Goal: Communication & Community: Answer question/provide support

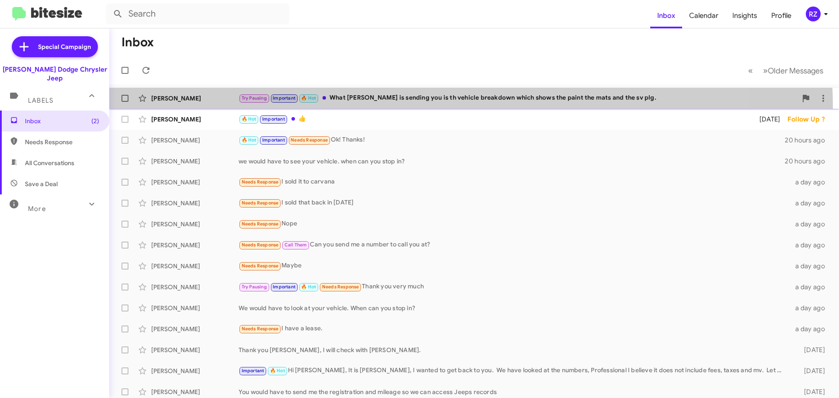
click at [402, 107] on span "Michael Sobieski Try Pausing Important 🔥 Hot What josh is sending you is th veh…" at bounding box center [474, 98] width 730 height 21
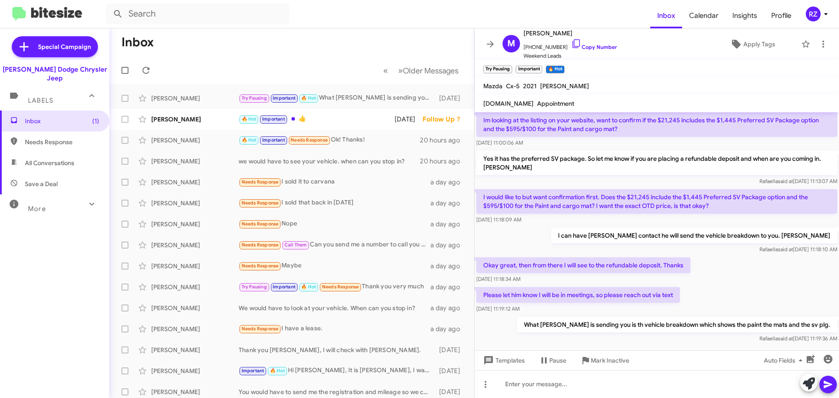
scroll to position [301, 0]
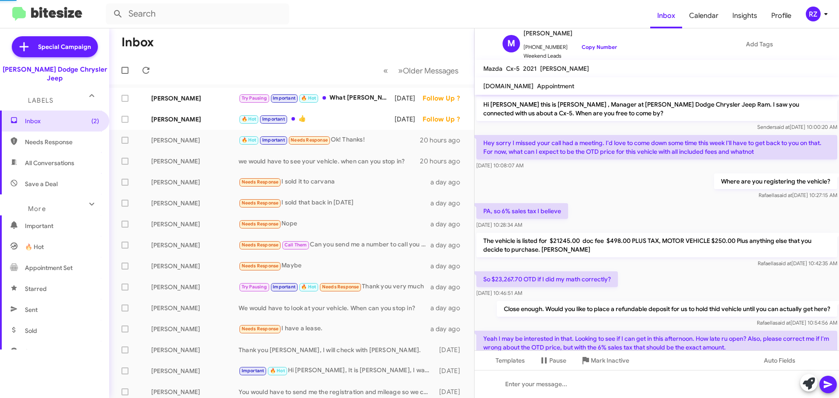
scroll to position [301, 0]
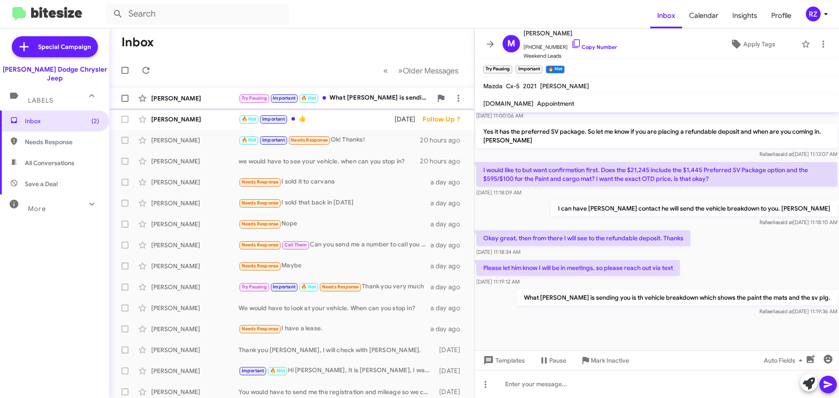
click at [377, 93] on div "Try Pausing Important 🔥 Hot What josh is sending you is th vehicle breakdown wh…" at bounding box center [336, 98] width 194 height 10
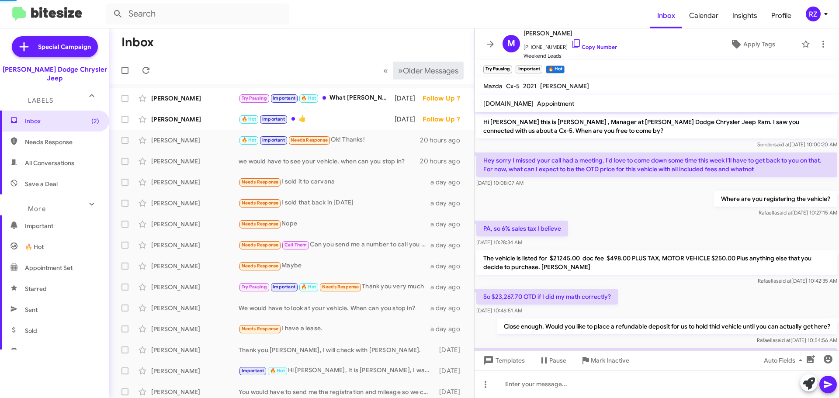
scroll to position [301, 0]
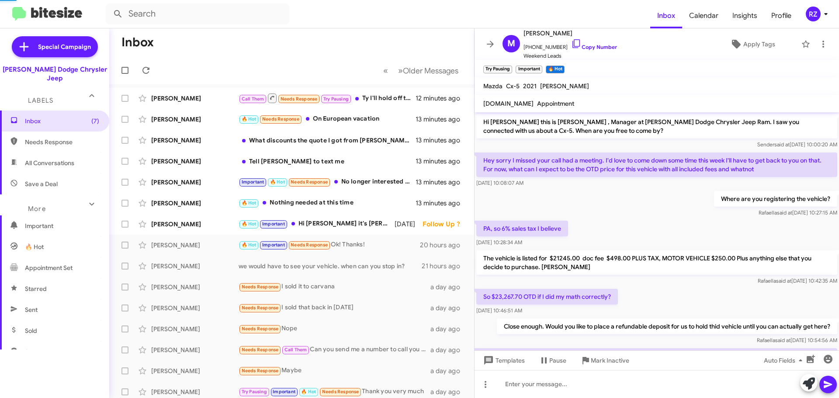
scroll to position [301, 0]
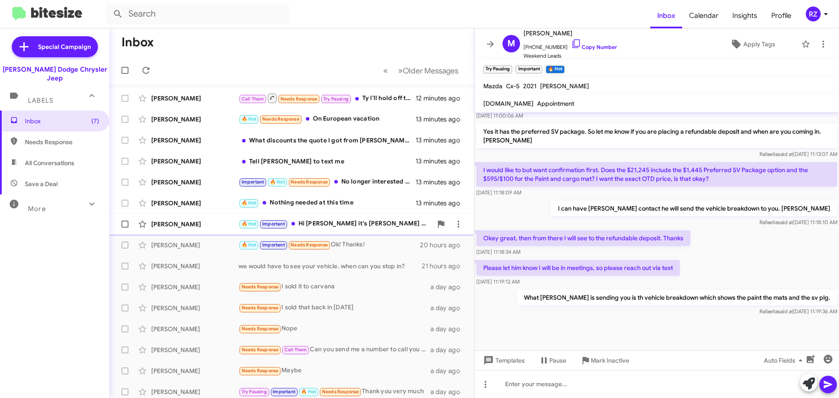
click at [374, 230] on div "Deborah Kukan 🔥 Hot Important Hi Deborah it's Patti Z at Nielsen Dodge Chrysler…" at bounding box center [291, 223] width 351 height 17
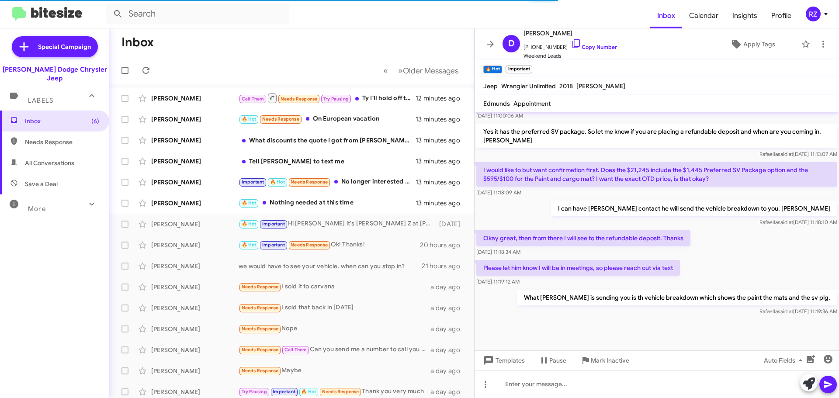
scroll to position [133, 0]
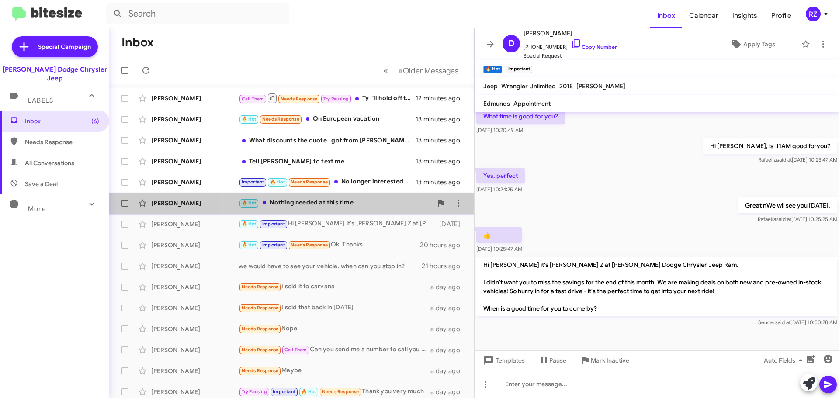
click at [373, 204] on div "🔥 Hot Nothing needed at this time" at bounding box center [336, 203] width 194 height 10
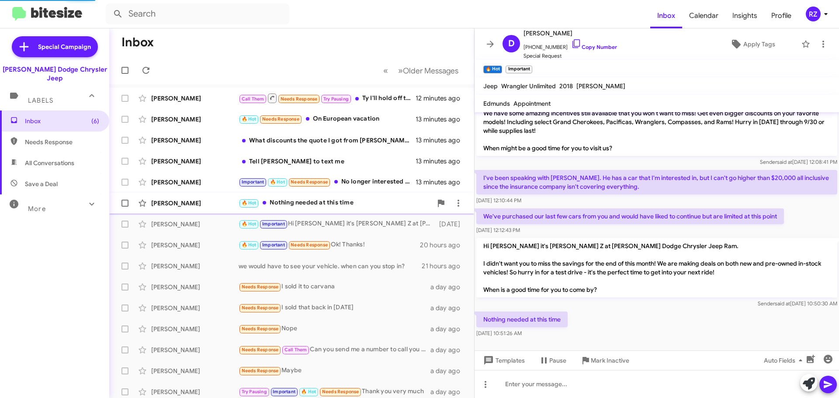
scroll to position [26, 0]
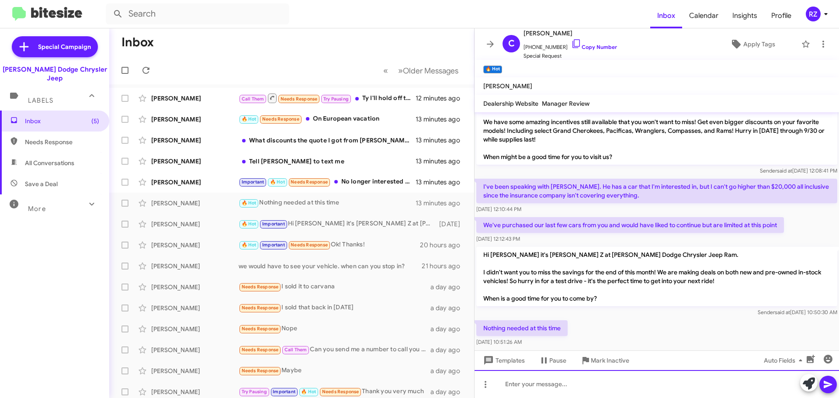
click at [516, 387] on div at bounding box center [656, 384] width 364 height 28
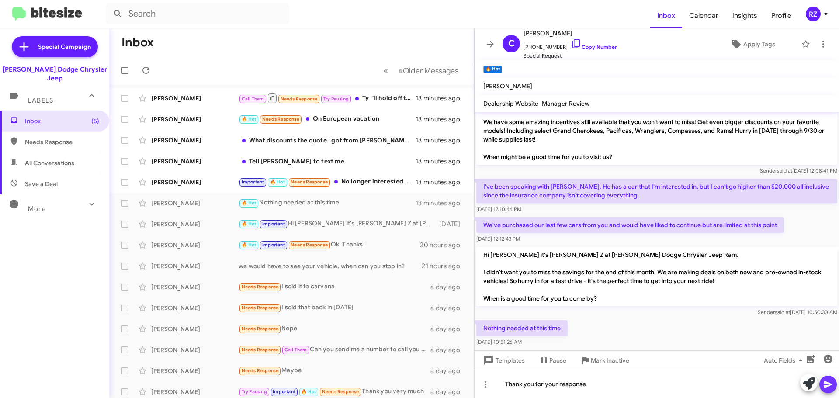
click at [827, 387] on icon at bounding box center [828, 384] width 8 height 7
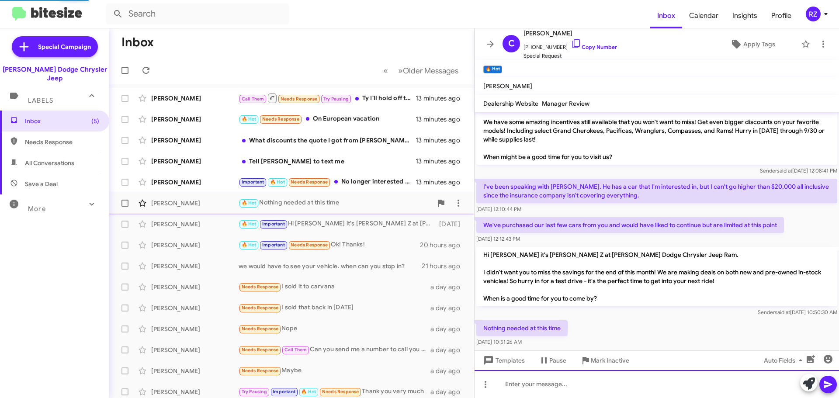
scroll to position [58, 0]
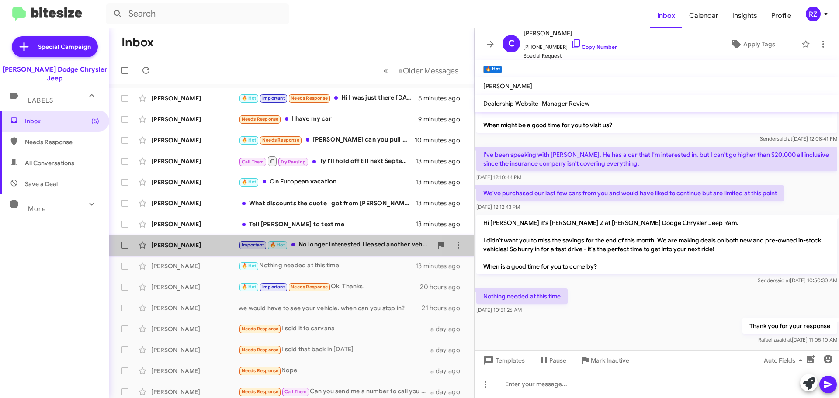
click at [339, 246] on div "Important 🔥 Hot No longer interested I leased another vehicle. Thanks. Take care" at bounding box center [336, 245] width 194 height 10
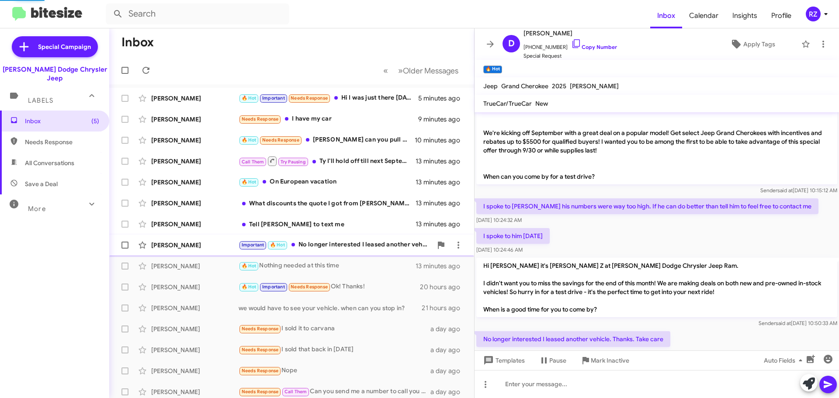
scroll to position [80, 0]
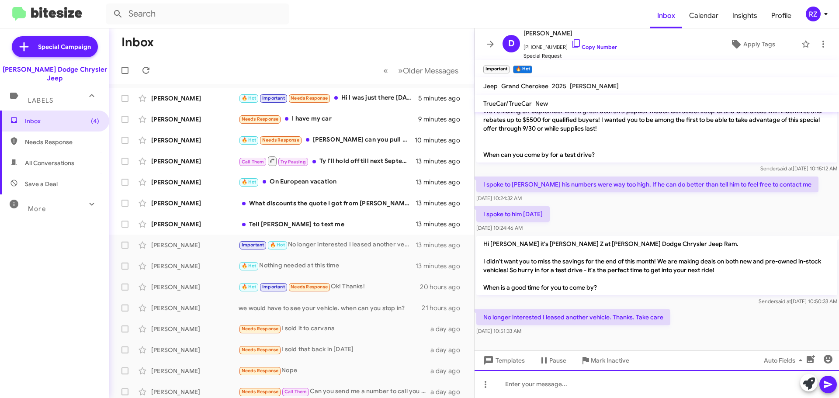
click at [513, 380] on div at bounding box center [656, 384] width 364 height 28
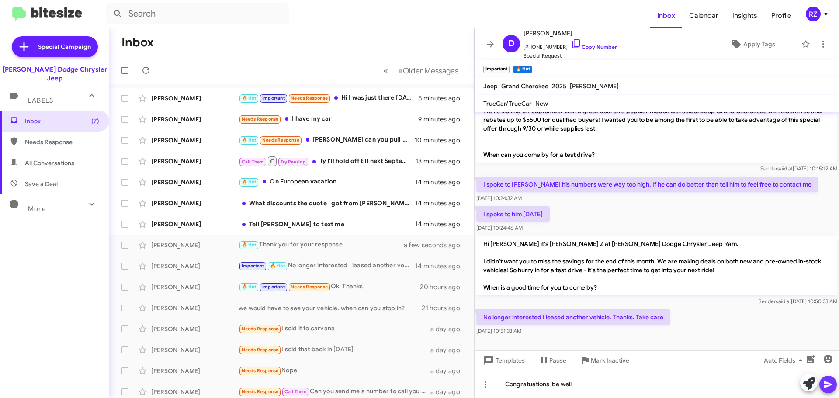
click at [825, 380] on icon at bounding box center [828, 384] width 10 height 10
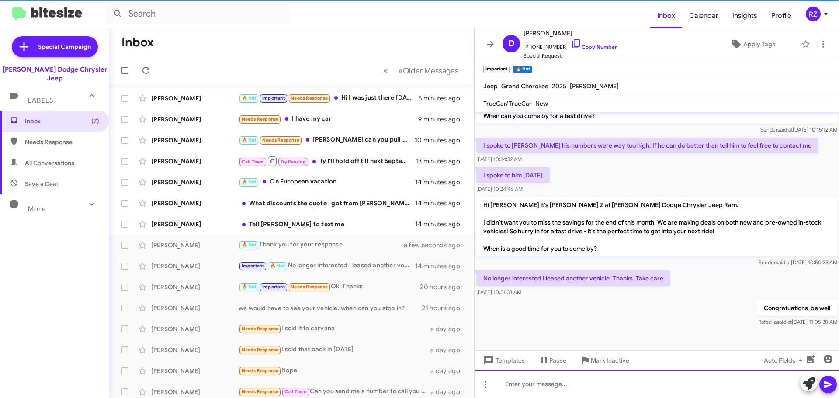
scroll to position [395, 0]
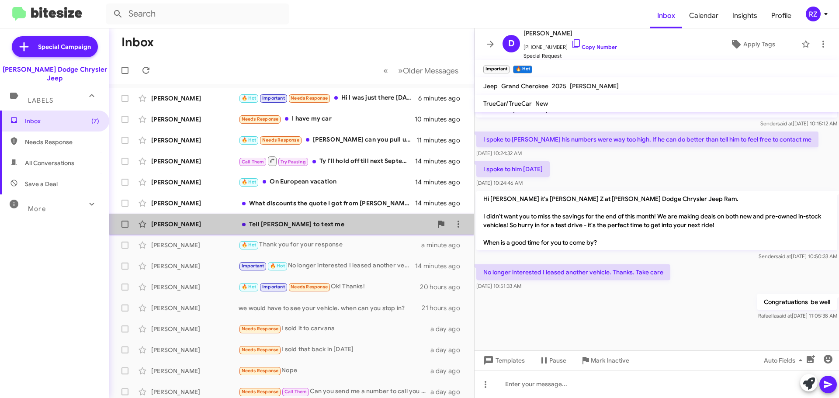
click at [355, 222] on div "Tell [PERSON_NAME] to text me" at bounding box center [336, 224] width 194 height 9
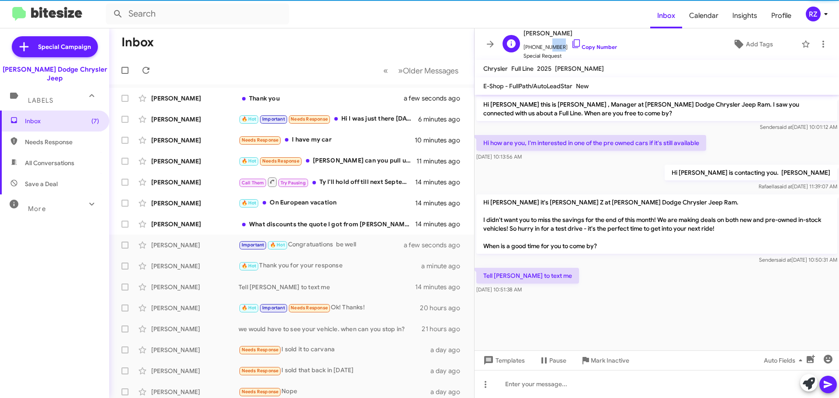
drag, startPoint x: 557, startPoint y: 47, endPoint x: 544, endPoint y: 46, distance: 12.2
click at [544, 46] on span "+13476077245 Copy Number" at bounding box center [569, 44] width 93 height 13
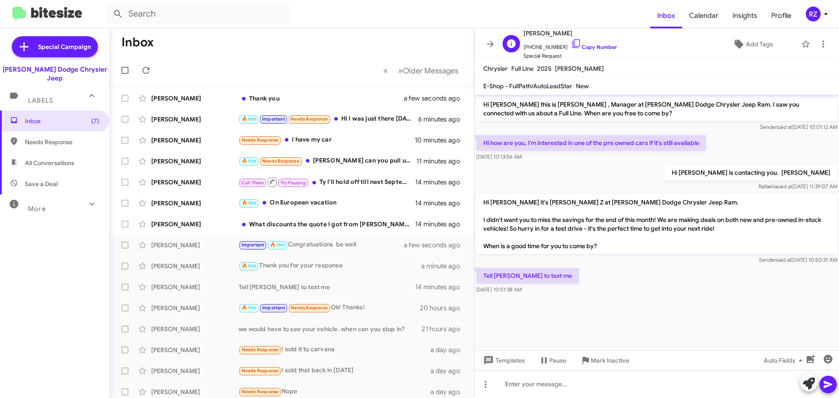
click at [629, 44] on div "V Vincent Cataldo +13476077245 Copy Number Special Request Add Tags" at bounding box center [648, 44] width 298 height 32
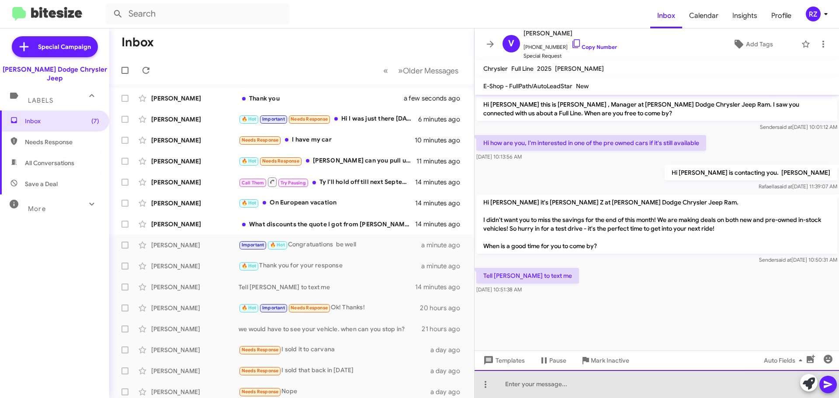
click at [514, 387] on div at bounding box center [656, 384] width 364 height 28
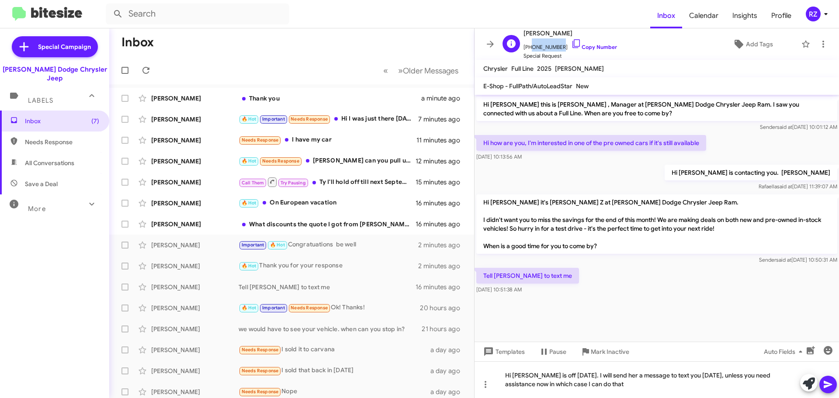
drag, startPoint x: 556, startPoint y: 47, endPoint x: 529, endPoint y: 48, distance: 27.5
click at [529, 48] on span "+13476077245 Copy Number" at bounding box center [569, 44] width 93 height 13
copy span "3476077245"
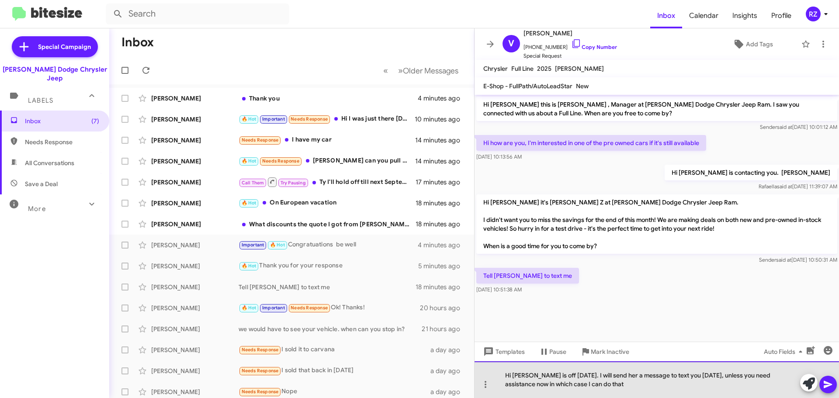
click at [646, 385] on div "Hi Vincent, Gabrielle is off today. I will send her a message to text you tomor…" at bounding box center [656, 379] width 364 height 37
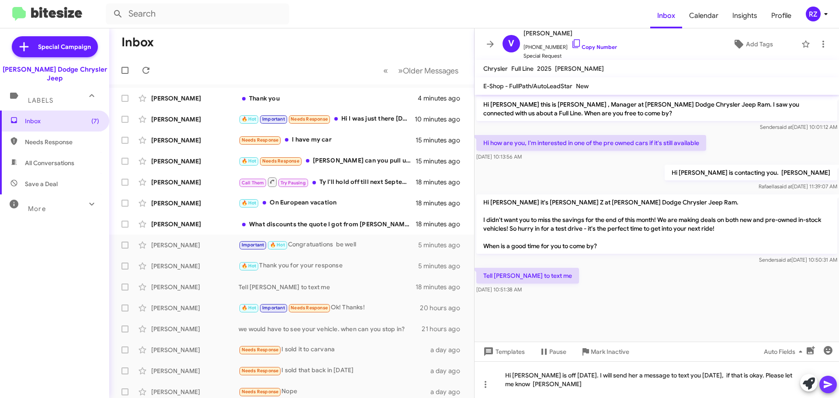
click at [825, 383] on icon at bounding box center [828, 384] width 8 height 7
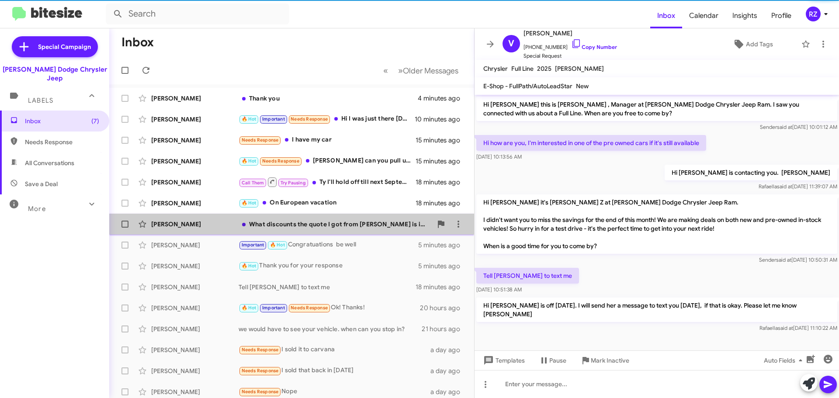
click at [354, 225] on div "What discounts the quote I got from [PERSON_NAME] is insane." at bounding box center [336, 224] width 194 height 9
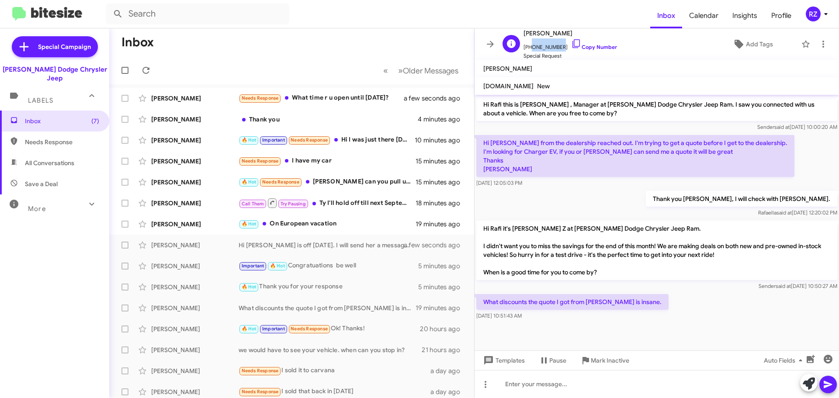
drag, startPoint x: 557, startPoint y: 48, endPoint x: 528, endPoint y: 48, distance: 29.3
click at [528, 48] on span "+16463003135 Copy Number" at bounding box center [569, 44] width 93 height 13
drag, startPoint x: 550, startPoint y: 38, endPoint x: 543, endPoint y: 44, distance: 9.0
click at [543, 44] on span "+16463003135 Copy Number" at bounding box center [569, 44] width 93 height 13
drag, startPoint x: 557, startPoint y: 47, endPoint x: 529, endPoint y: 47, distance: 28.8
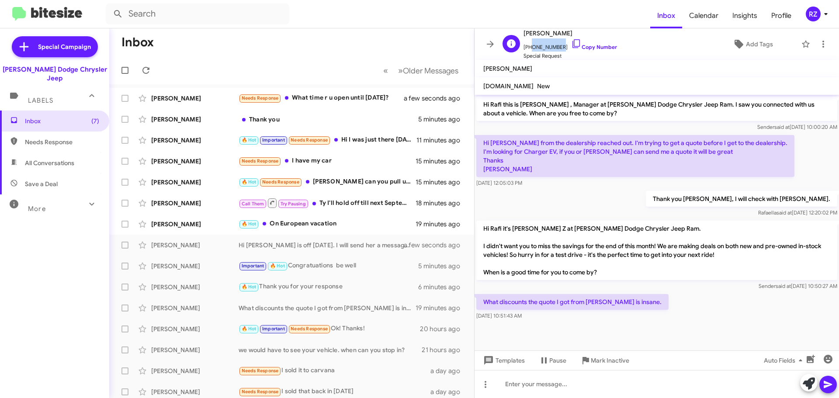
click at [529, 47] on span "+16463003135 Copy Number" at bounding box center [569, 44] width 93 height 13
copy span "6463003135"
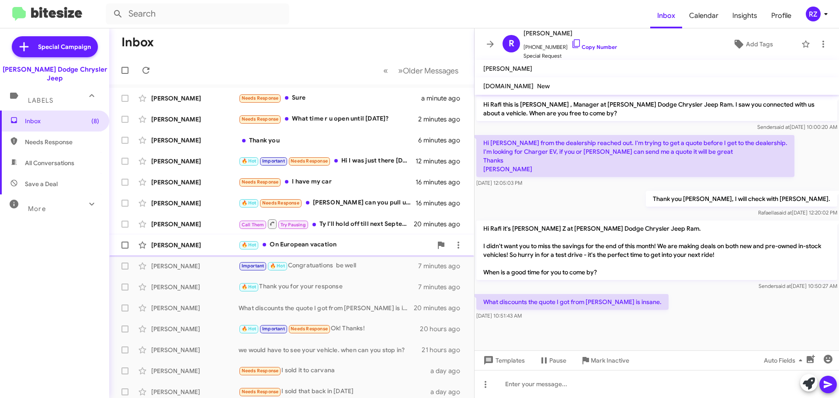
click at [356, 245] on div "🔥 Hot On European vacation" at bounding box center [336, 245] width 194 height 10
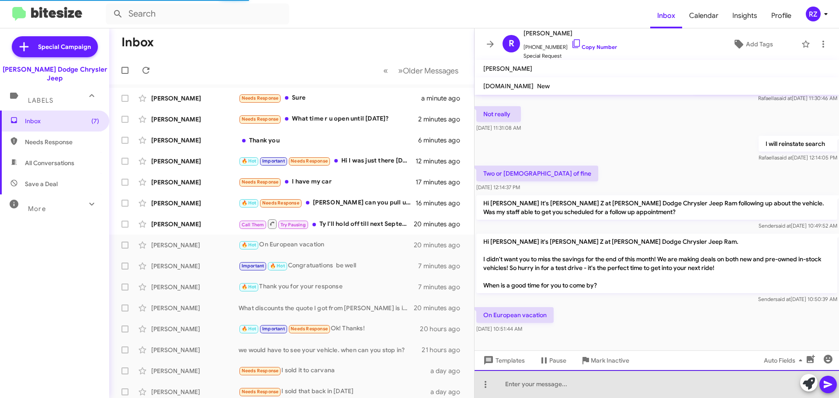
click at [528, 389] on div at bounding box center [656, 384] width 364 height 28
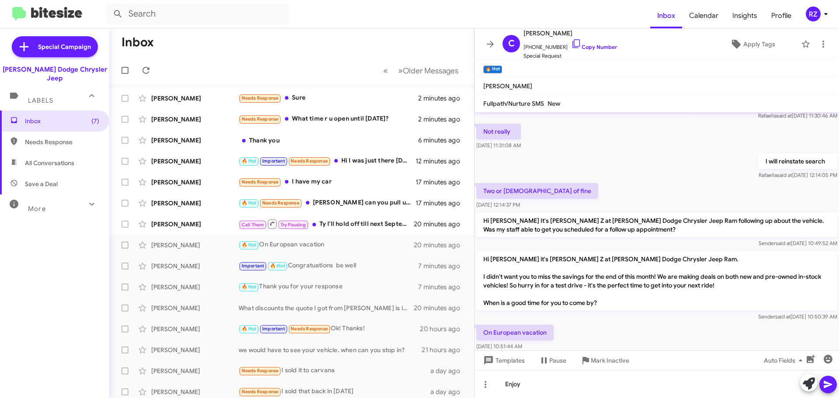
click at [826, 382] on icon at bounding box center [828, 384] width 8 height 7
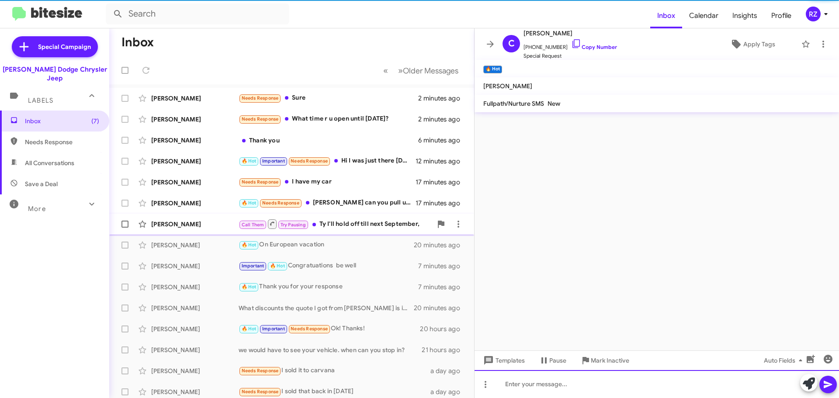
scroll to position [0, 0]
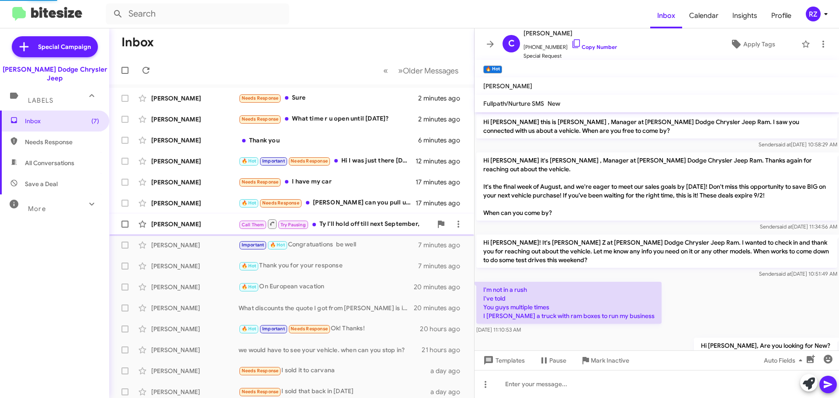
click at [335, 221] on div "Call Them Try Pausing Ty I'll hold off till next September," at bounding box center [336, 223] width 194 height 11
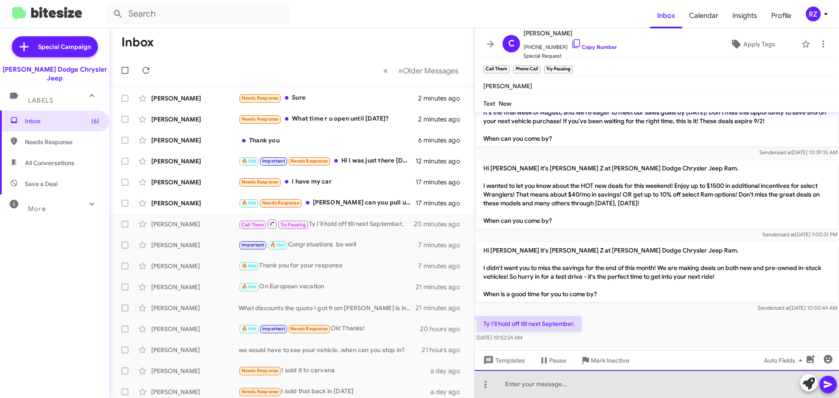
click at [535, 381] on div at bounding box center [656, 384] width 364 height 28
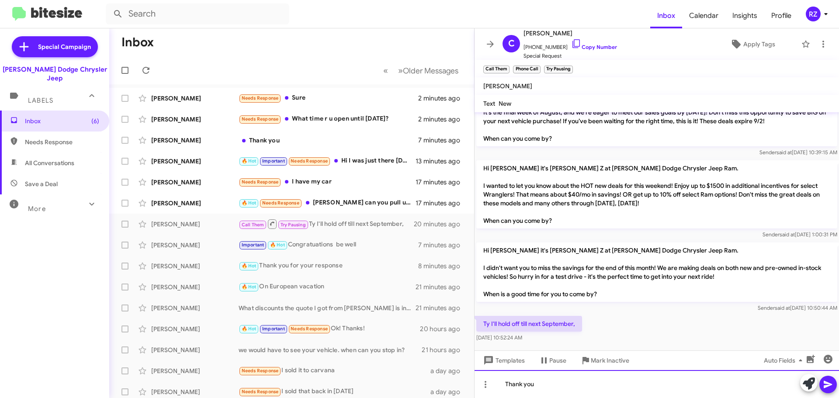
click at [557, 383] on div "Thank you" at bounding box center [656, 384] width 364 height 28
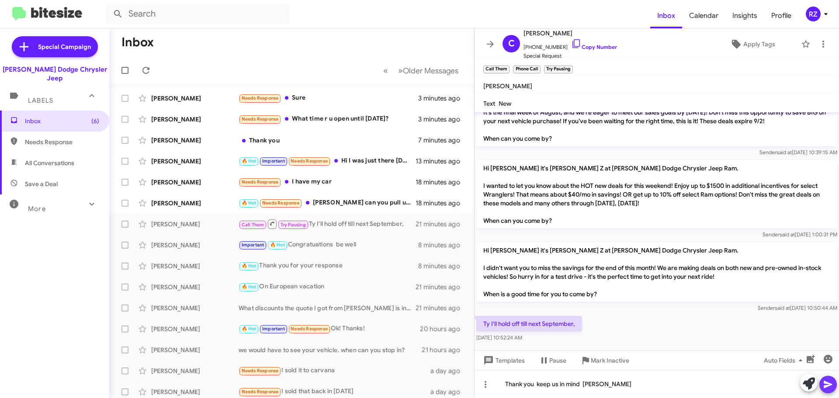
click at [832, 381] on icon at bounding box center [828, 384] width 10 height 10
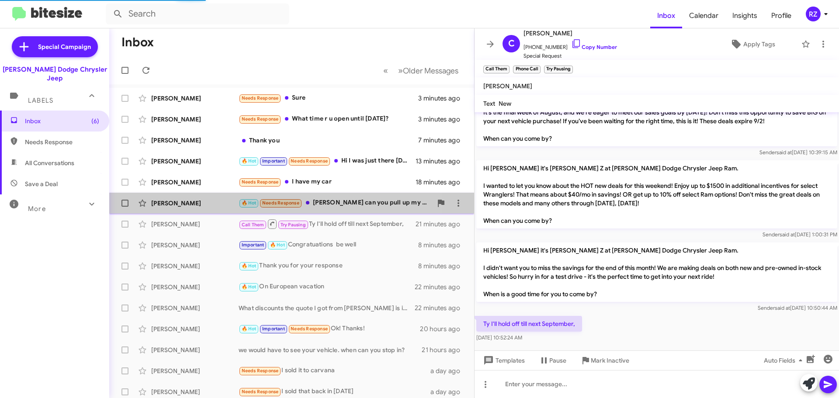
click at [328, 201] on div "🔥 Hot Needs Response Patti can you pull up my account (lease) and see if I can …" at bounding box center [336, 203] width 194 height 10
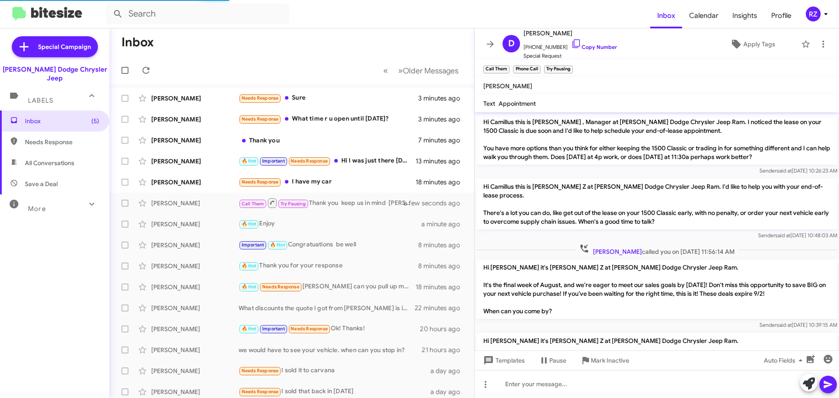
scroll to position [775, 0]
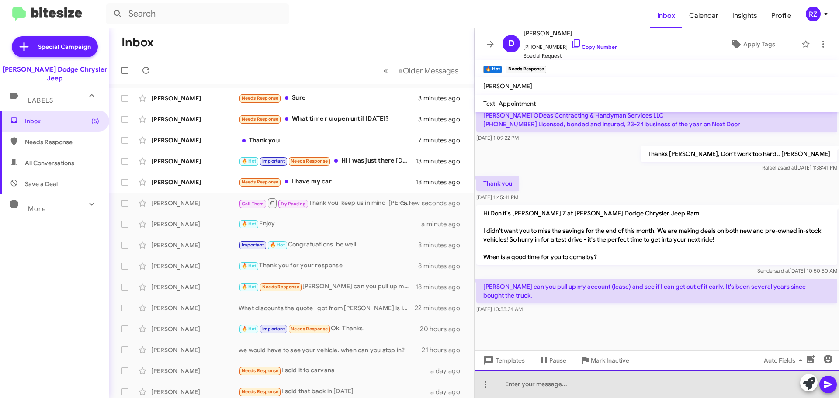
click at [539, 384] on div at bounding box center [656, 384] width 364 height 28
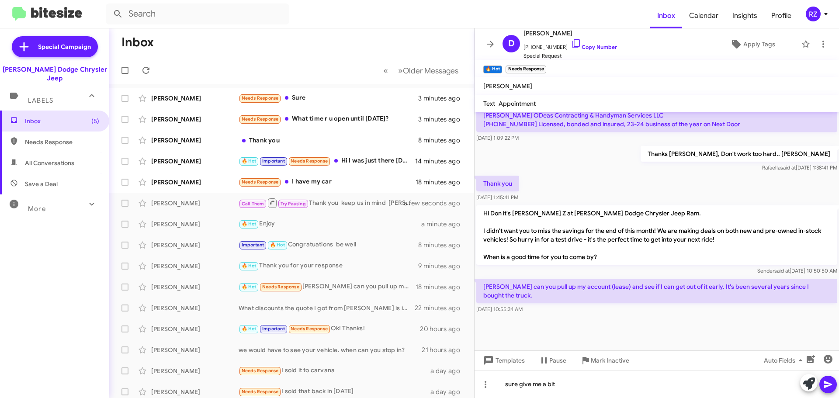
click at [827, 384] on icon at bounding box center [828, 384] width 10 height 10
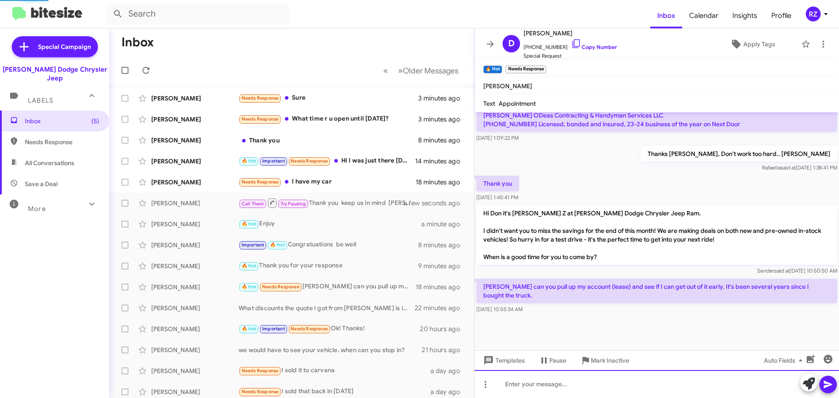
scroll to position [0, 0]
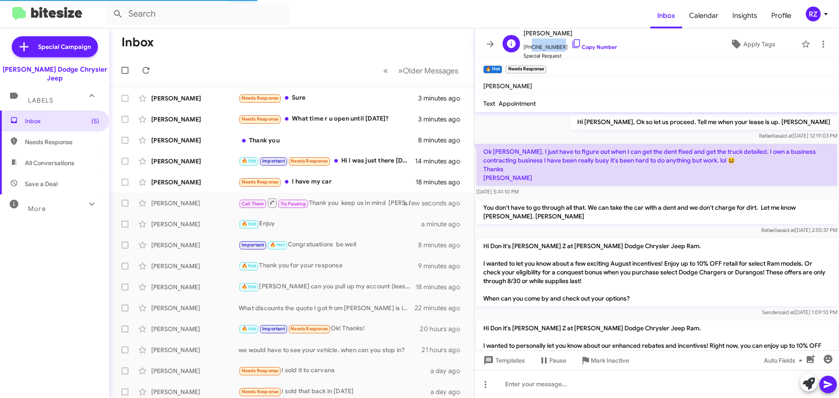
drag, startPoint x: 557, startPoint y: 47, endPoint x: 529, endPoint y: 46, distance: 28.4
click at [529, 46] on span "+18565059482 Copy Number" at bounding box center [569, 44] width 93 height 13
copy span "8565059482"
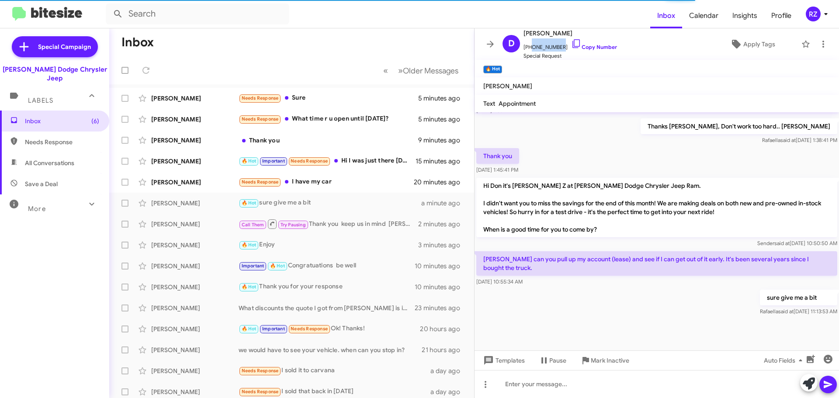
scroll to position [1354, 0]
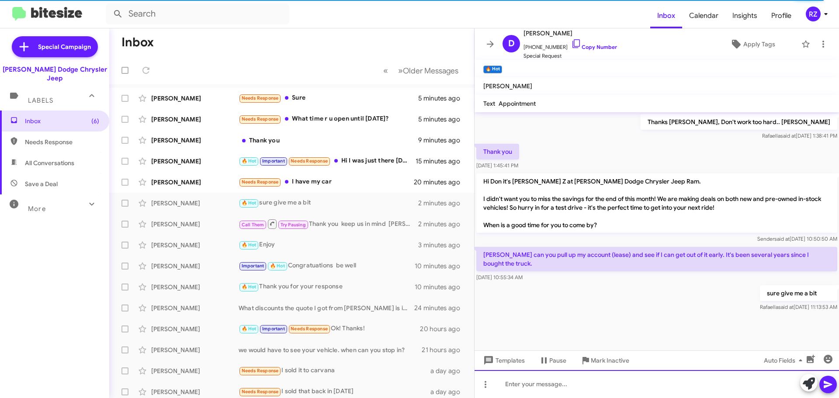
click at [526, 388] on div at bounding box center [656, 384] width 364 height 28
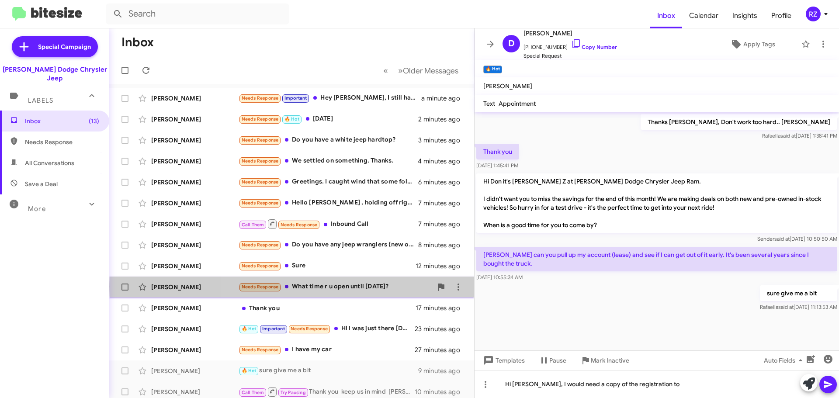
click at [400, 286] on div "Needs Response What time r u open until today?" at bounding box center [336, 287] width 194 height 10
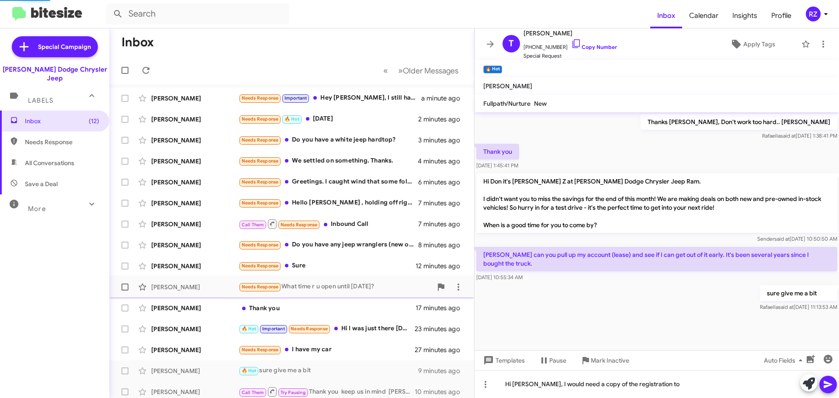
scroll to position [197, 0]
